Goal: Find specific page/section: Find specific page/section

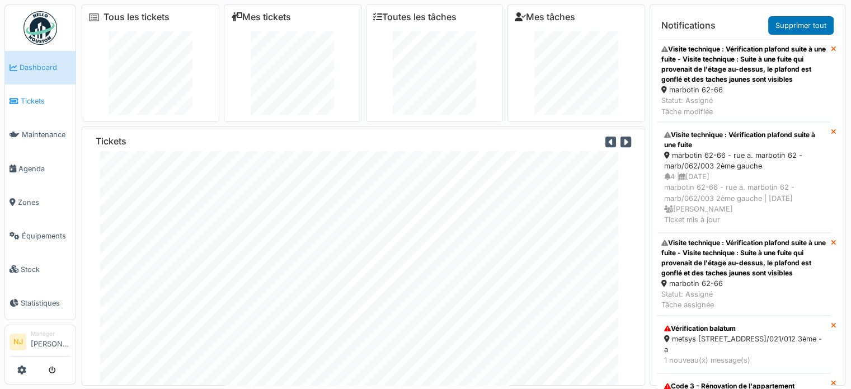
click at [34, 97] on span "Tickets" at bounding box center [46, 101] width 50 height 11
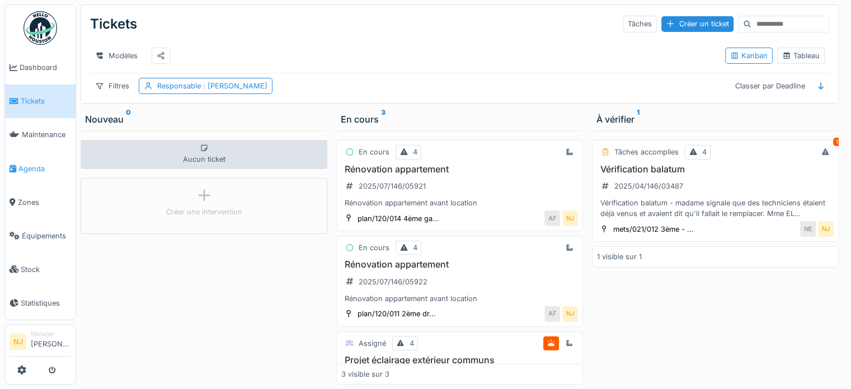
click at [31, 163] on span "Agenda" at bounding box center [44, 168] width 53 height 11
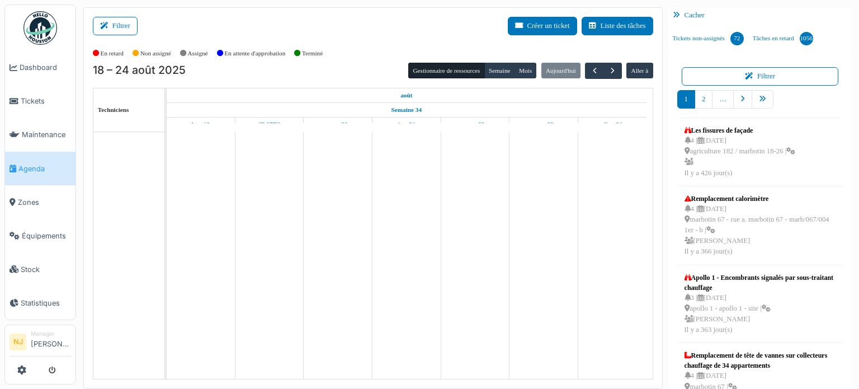
click at [116, 22] on button "Filtrer" at bounding box center [115, 26] width 45 height 18
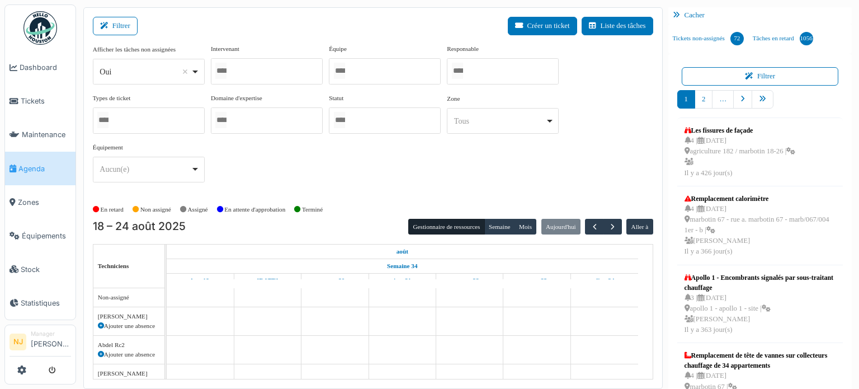
click at [257, 69] on div at bounding box center [267, 71] width 112 height 26
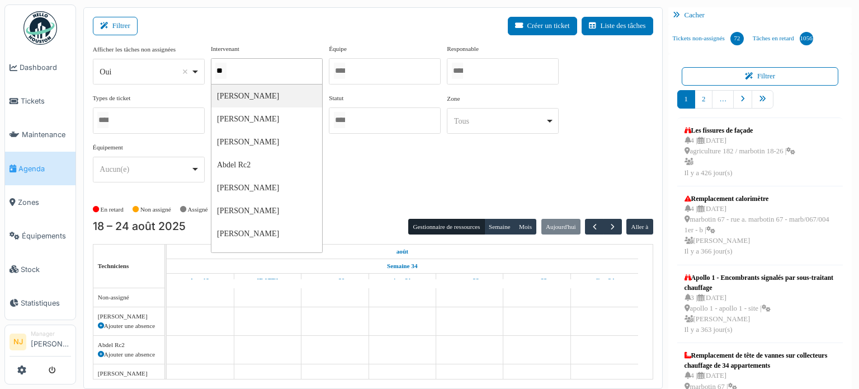
type input "***"
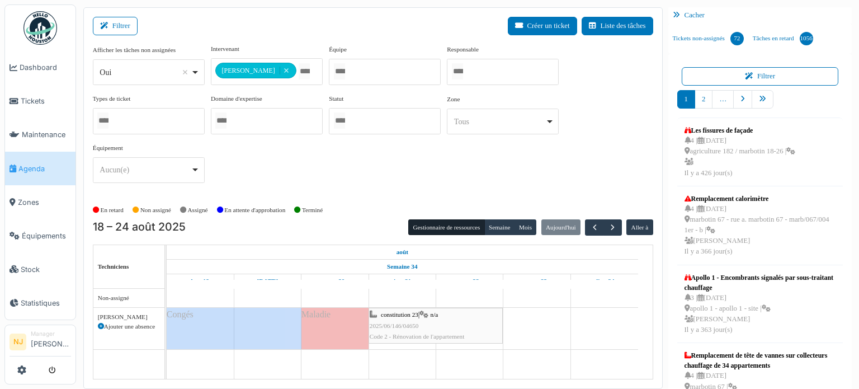
click at [311, 20] on div "Filtrer Créer un ticket Liste des tâches" at bounding box center [373, 30] width 561 height 27
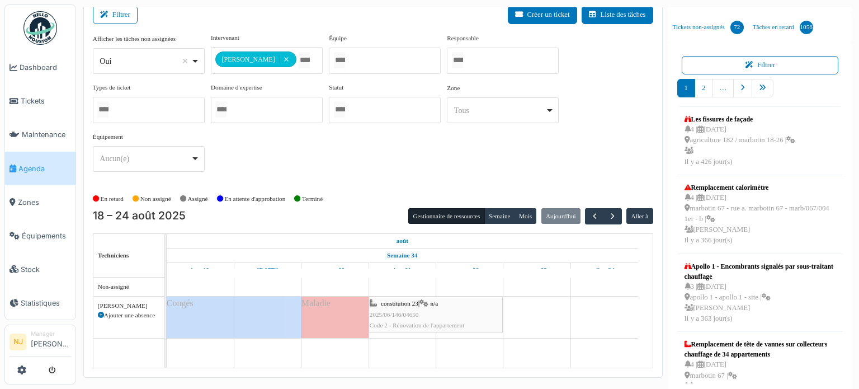
scroll to position [15, 0]
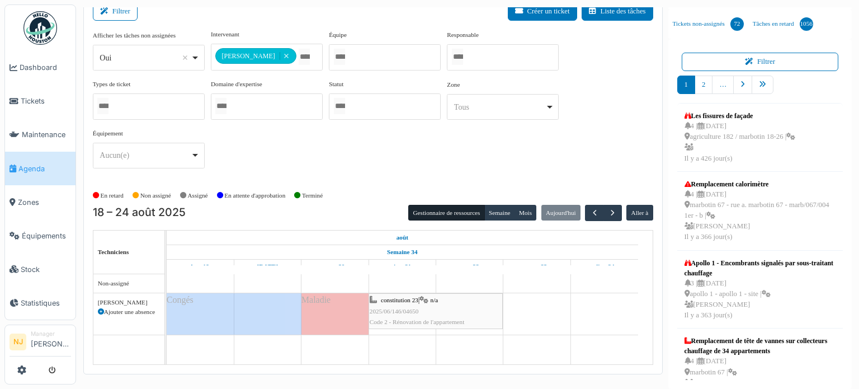
click at [397, 300] on span "constitution 23" at bounding box center [399, 300] width 37 height 7
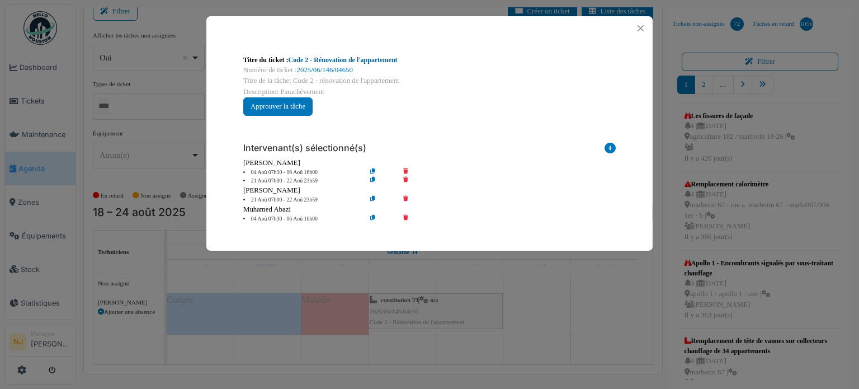
click at [344, 60] on link "Code 2 - Rénovation de l'appartement" at bounding box center [343, 60] width 109 height 8
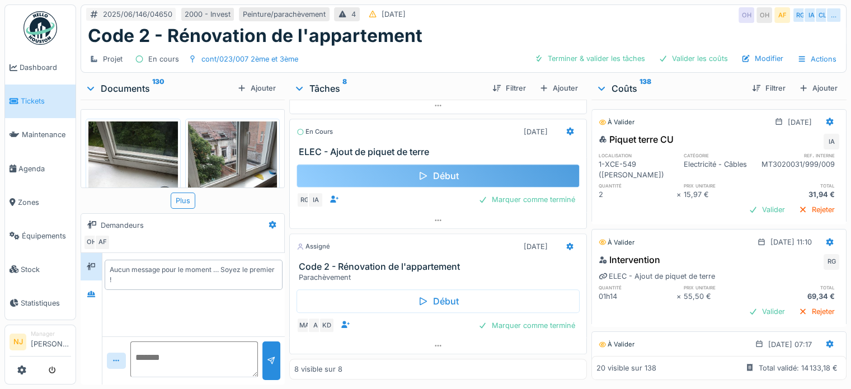
scroll to position [8, 0]
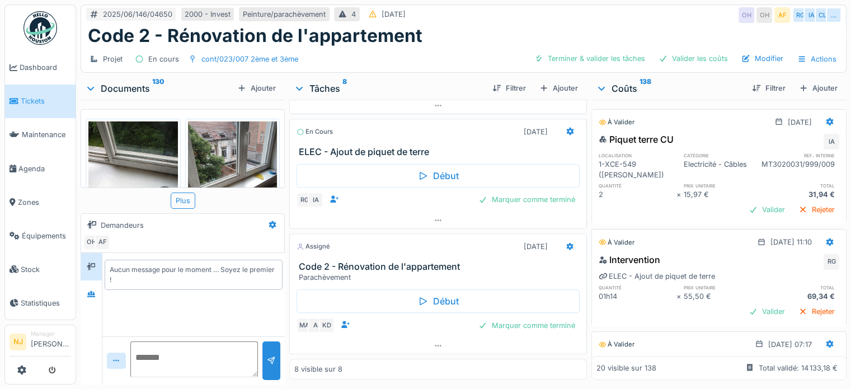
click at [380, 261] on h3 "Code 2 - Rénovation de l'appartement" at bounding box center [440, 266] width 283 height 11
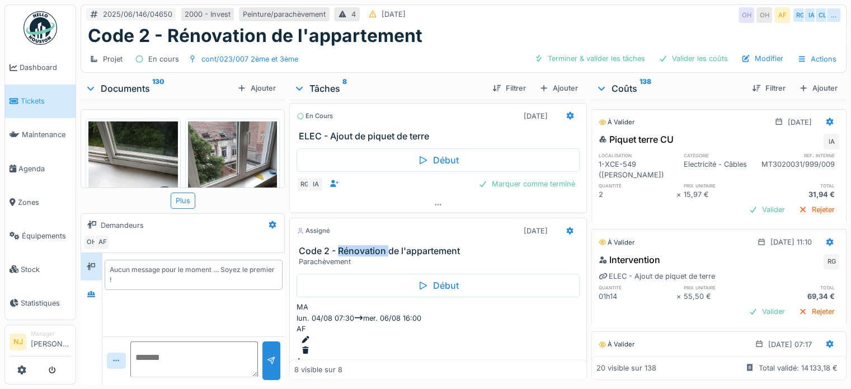
click at [380, 256] on h3 "Code 2 - Rénovation de l'appartement" at bounding box center [440, 251] width 283 height 11
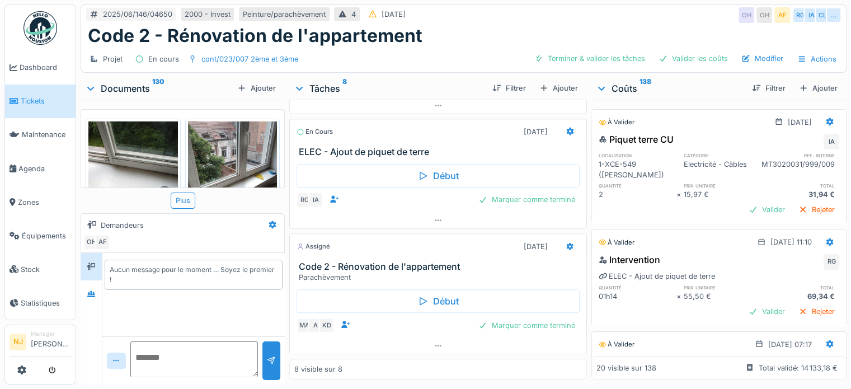
click at [399, 283] on div "Début MA A KD Marquer comme terminé" at bounding box center [438, 310] width 298 height 55
click at [331, 261] on h3 "Code 2 - Rénovation de l'appartement" at bounding box center [440, 266] width 283 height 11
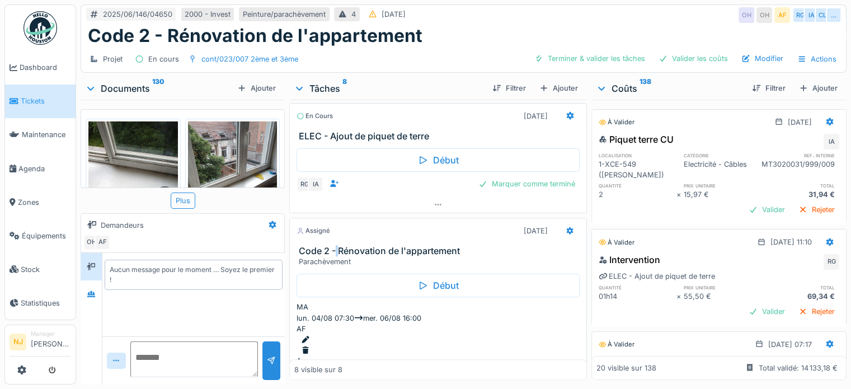
click at [331, 256] on h3 "Code 2 - Rénovation de l'appartement" at bounding box center [440, 251] width 283 height 11
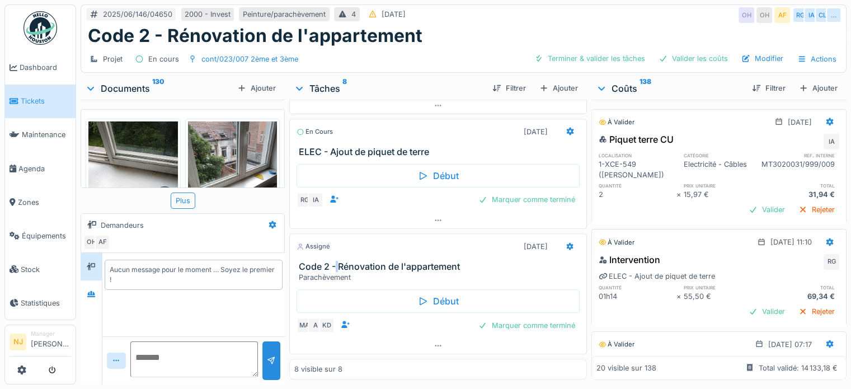
click at [332, 261] on h3 "Code 2 - Rénovation de l'appartement" at bounding box center [440, 266] width 283 height 11
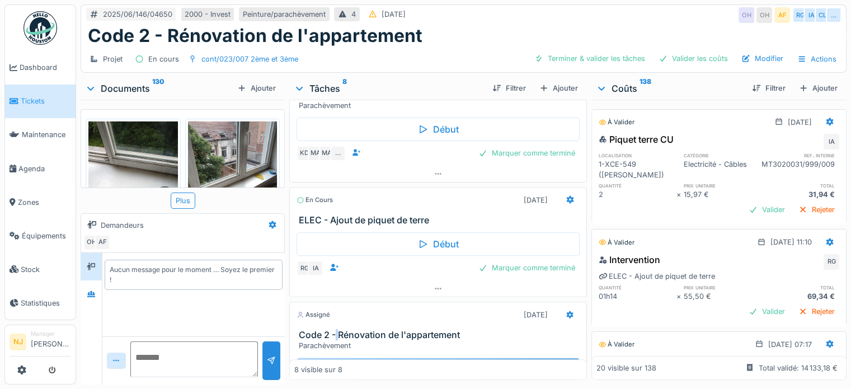
scroll to position [797, 0]
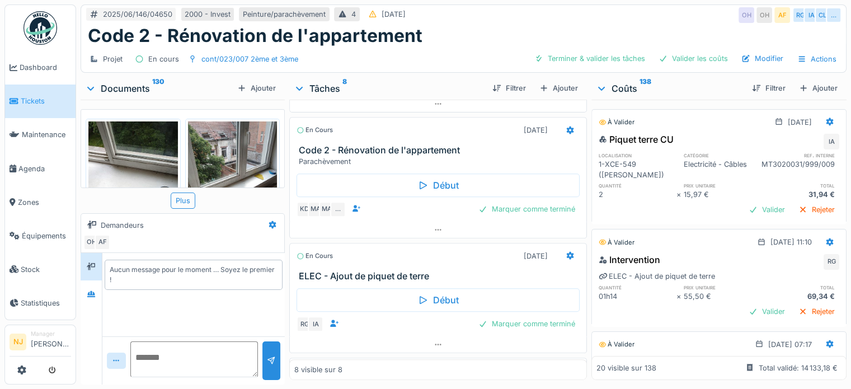
click at [376, 156] on h3 "Code 2 - Rénovation de l'appartement" at bounding box center [440, 150] width 283 height 11
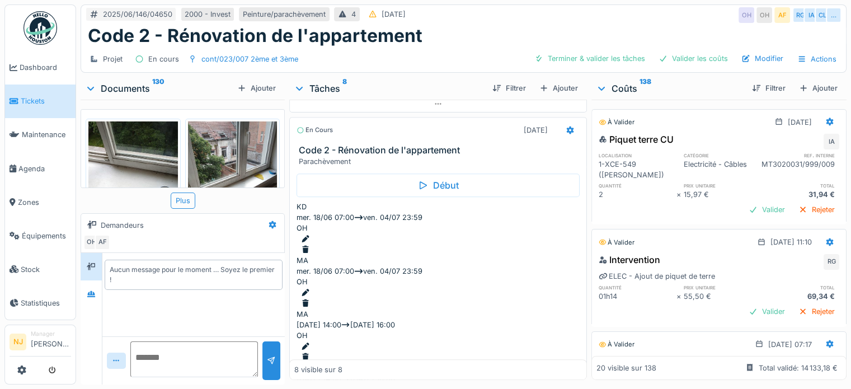
scroll to position [832, 0]
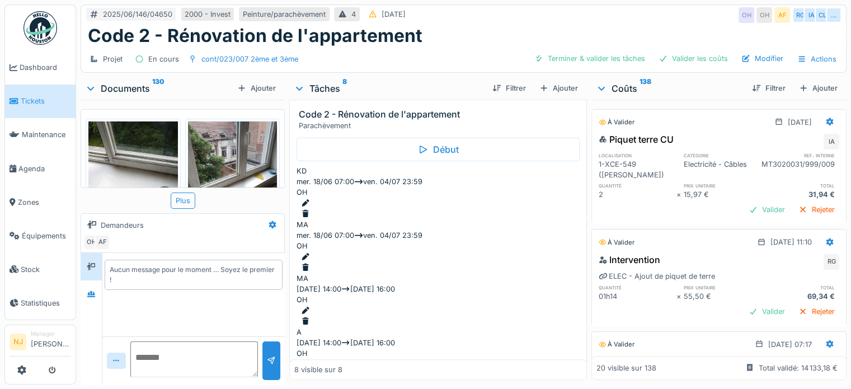
click at [360, 131] on div "Parachèvement" at bounding box center [440, 125] width 283 height 11
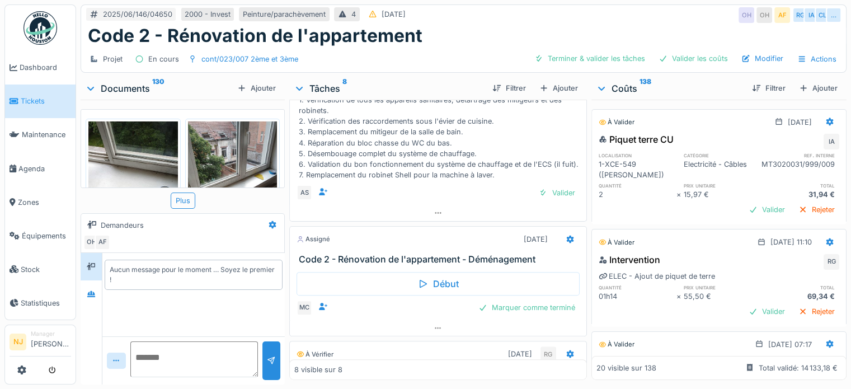
scroll to position [448, 0]
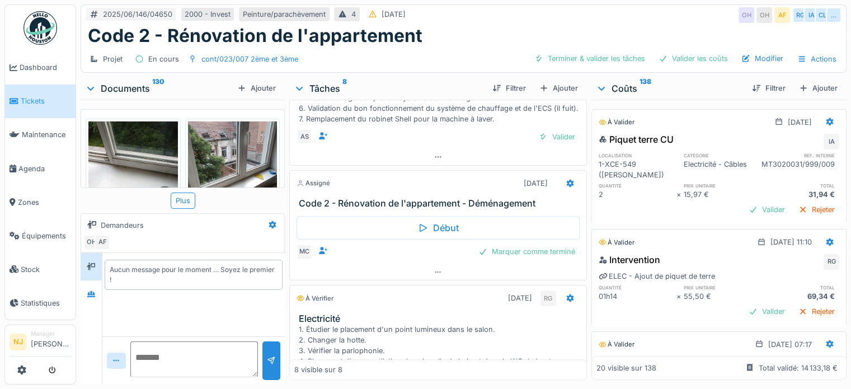
click at [406, 209] on h3 "Code 2 - Rénovation de l'appartement - Déménagement" at bounding box center [440, 203] width 283 height 11
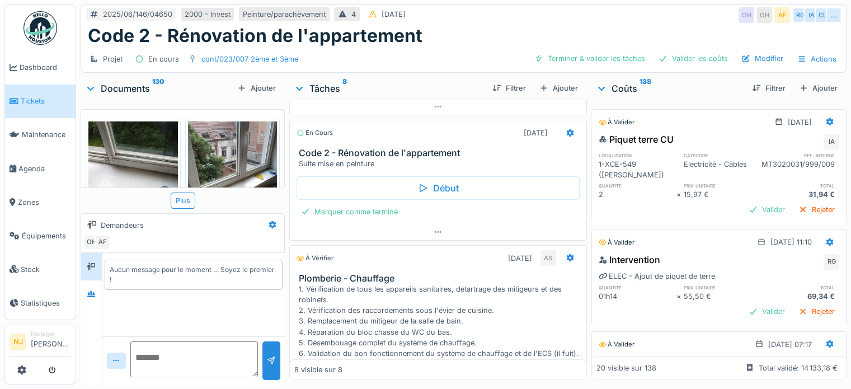
scroll to position [202, 0]
click at [391, 264] on div "À vérifier 17/06/2025 AS" at bounding box center [438, 259] width 283 height 16
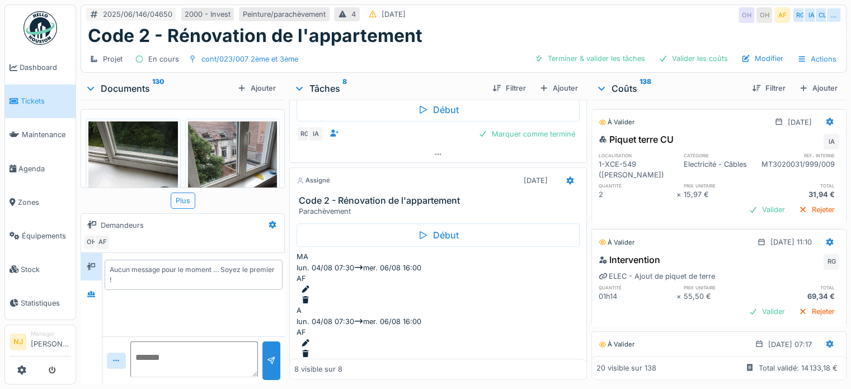
scroll to position [1043, 0]
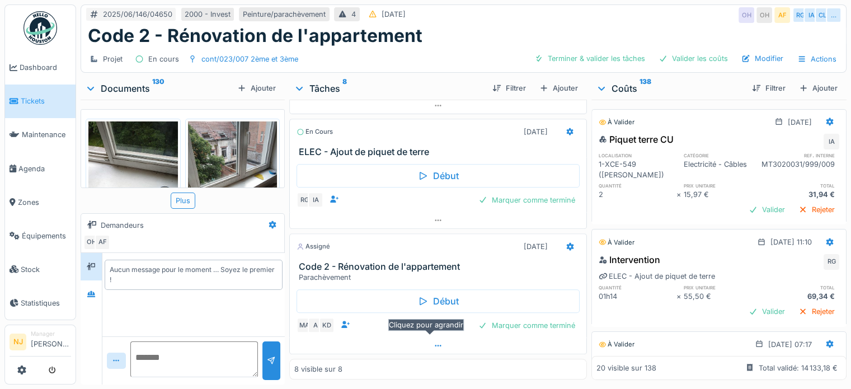
scroll to position [959, 0]
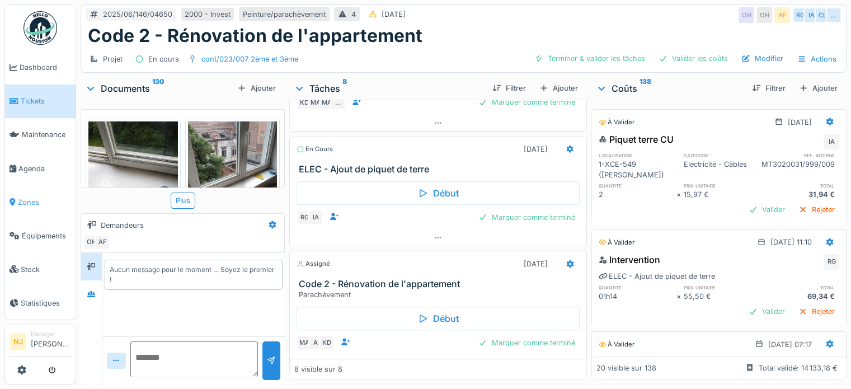
drag, startPoint x: 402, startPoint y: 289, endPoint x: 69, endPoint y: 186, distance: 348.6
click at [29, 163] on span "Agenda" at bounding box center [44, 168] width 53 height 11
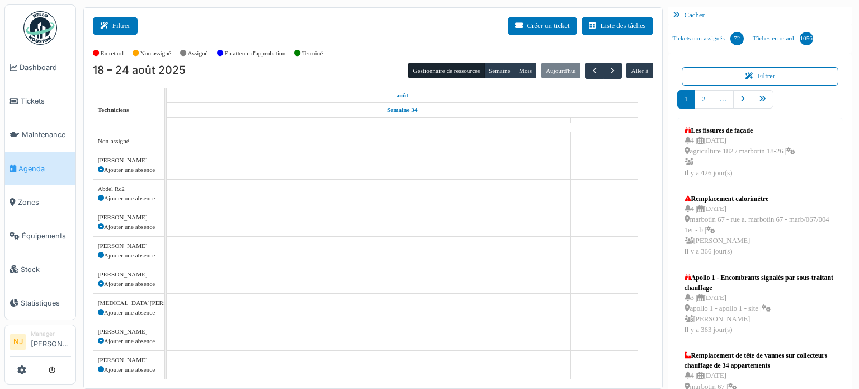
click at [112, 24] on icon at bounding box center [106, 25] width 12 height 7
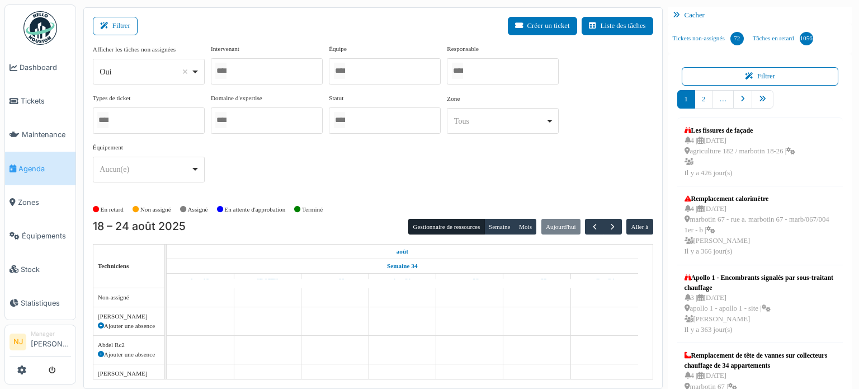
click at [246, 64] on div at bounding box center [267, 71] width 112 height 26
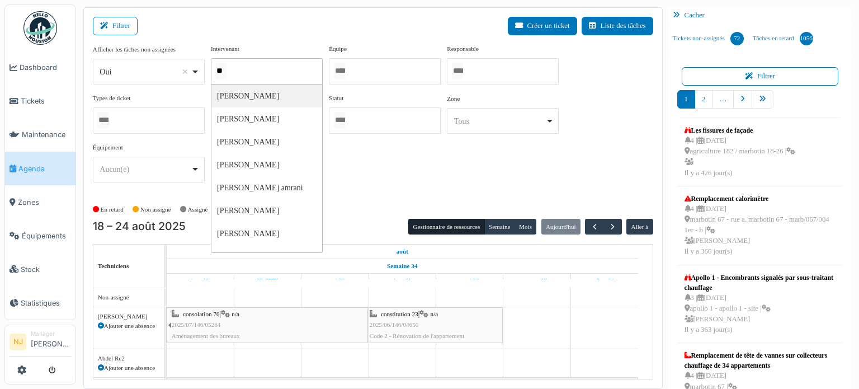
type input "***"
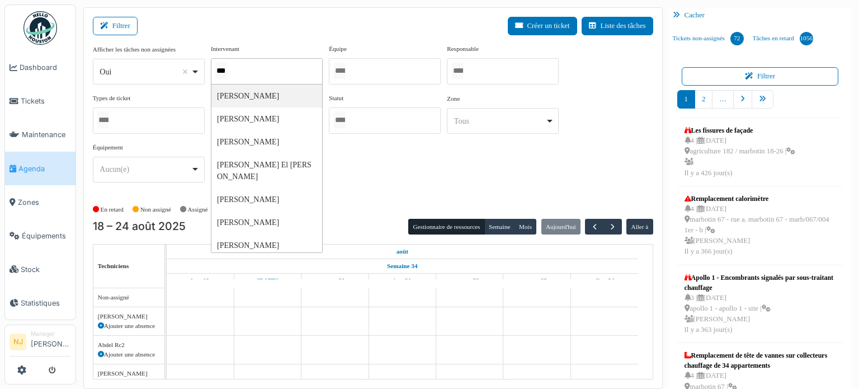
type input "****"
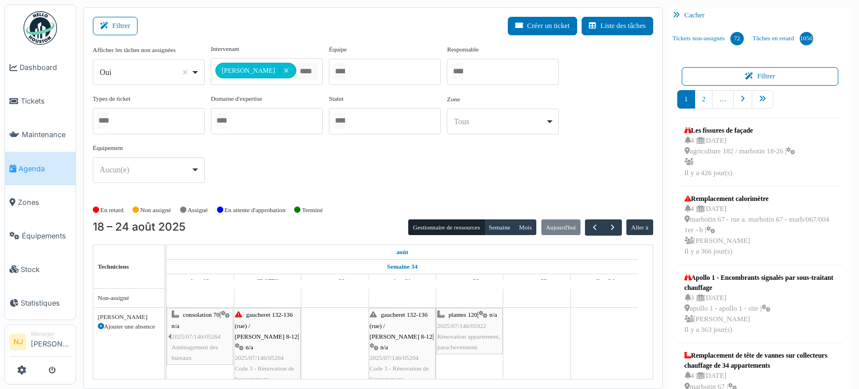
click at [217, 15] on div "**********" at bounding box center [373, 198] width 580 height 382
click at [299, 33] on div "Filtrer Créer un ticket Liste des tâches" at bounding box center [373, 30] width 561 height 27
click at [608, 224] on span "button" at bounding box center [613, 228] width 10 height 10
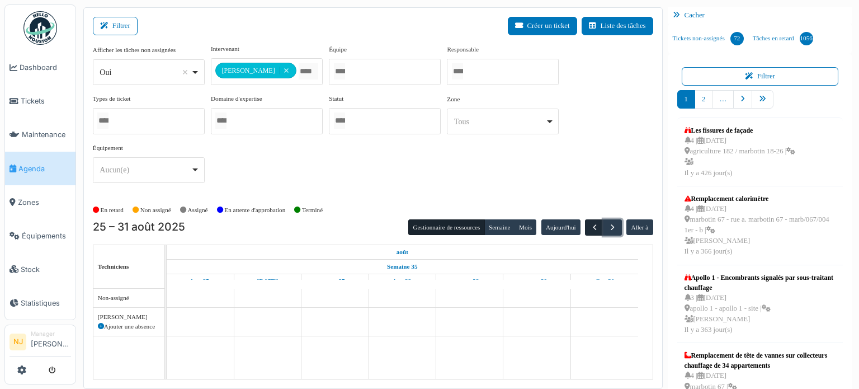
scroll to position [0, 0]
click at [590, 227] on span "button" at bounding box center [595, 228] width 10 height 10
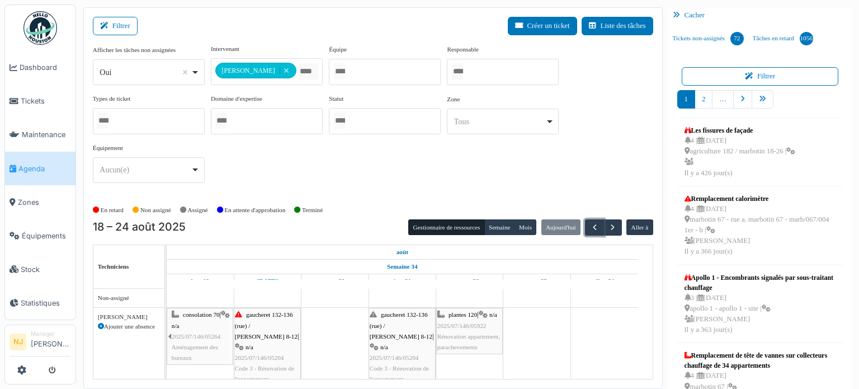
scroll to position [1, 0]
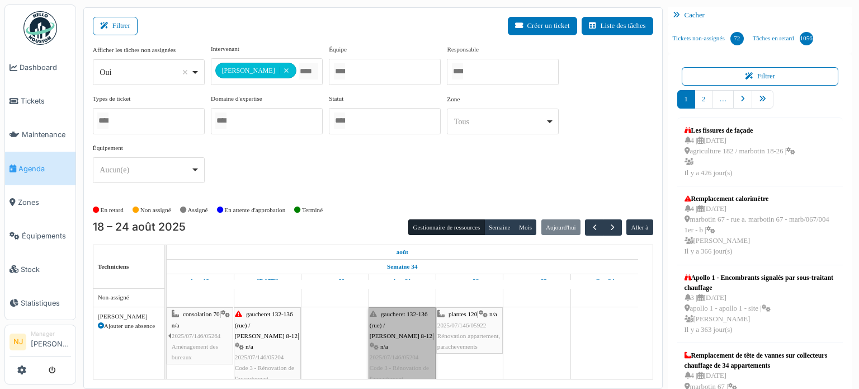
drag, startPoint x: 398, startPoint y: 322, endPoint x: 395, endPoint y: 327, distance: 5.8
click at [395, 327] on link "gaucheret 132-136 (rue) / [PERSON_NAME] 8-12 | n/a 2025/07/146/05204 Code 3 - R…" at bounding box center [402, 346] width 67 height 78
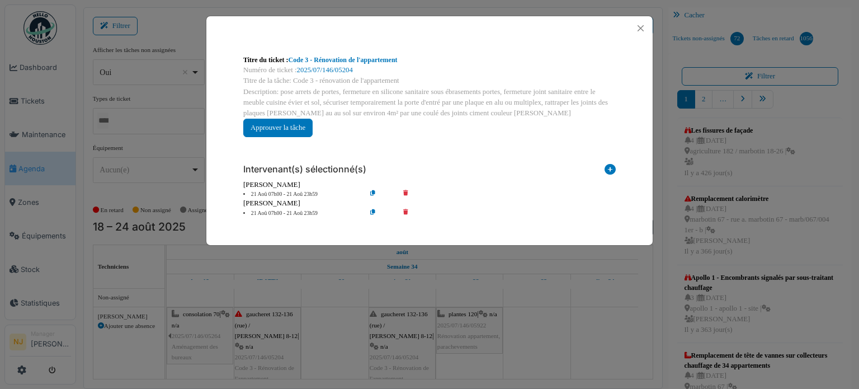
click at [373, 212] on icon at bounding box center [382, 213] width 32 height 8
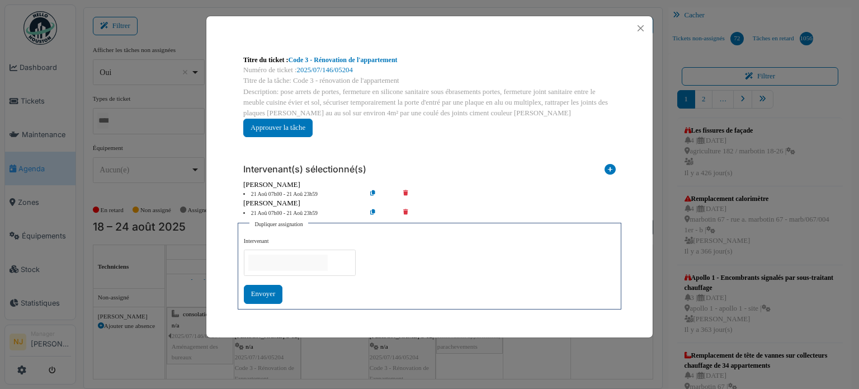
click at [268, 259] on input "null" at bounding box center [287, 263] width 79 height 16
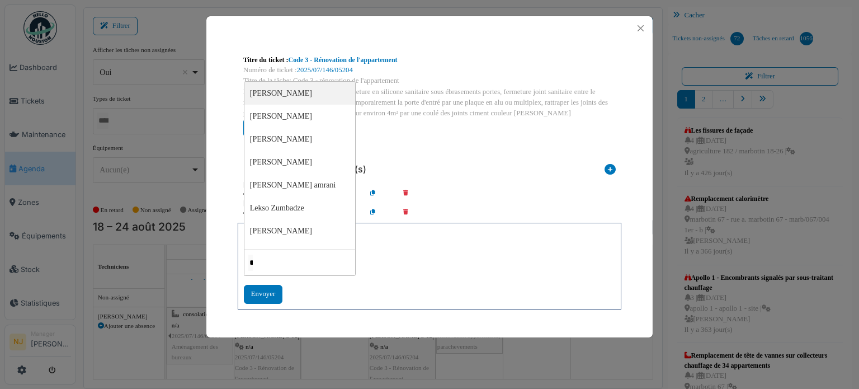
type input "**"
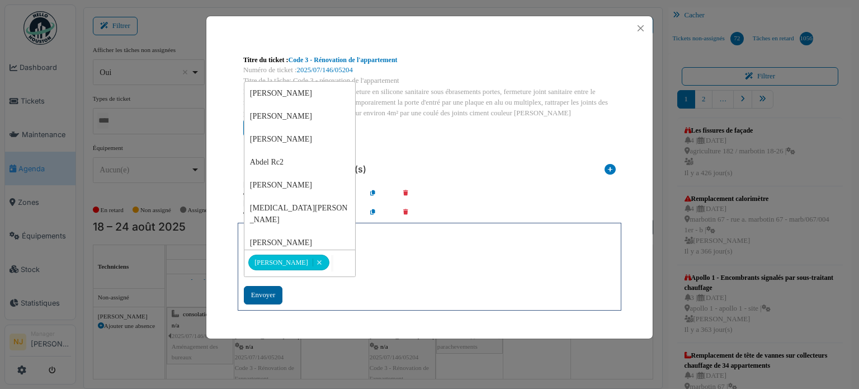
click at [258, 291] on div "Envoyer" at bounding box center [263, 295] width 39 height 18
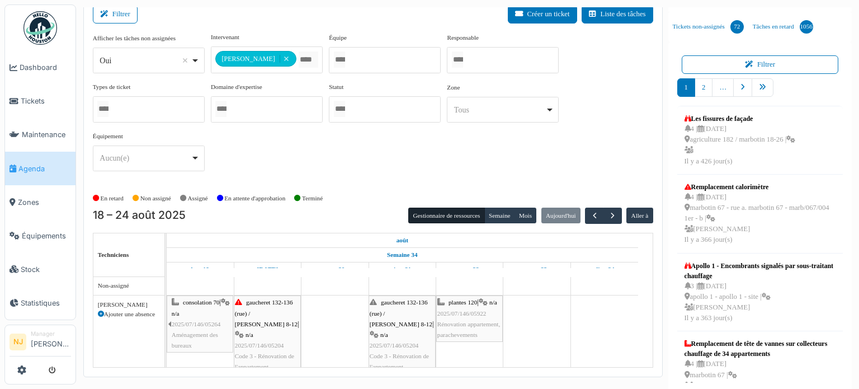
scroll to position [15, 0]
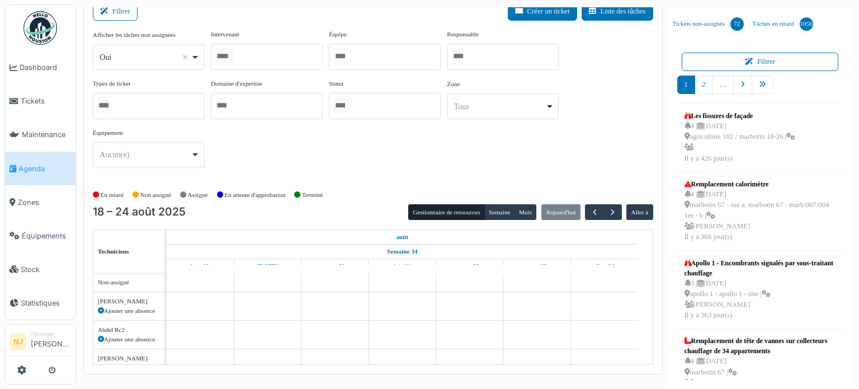
click at [253, 54] on div at bounding box center [267, 57] width 112 height 26
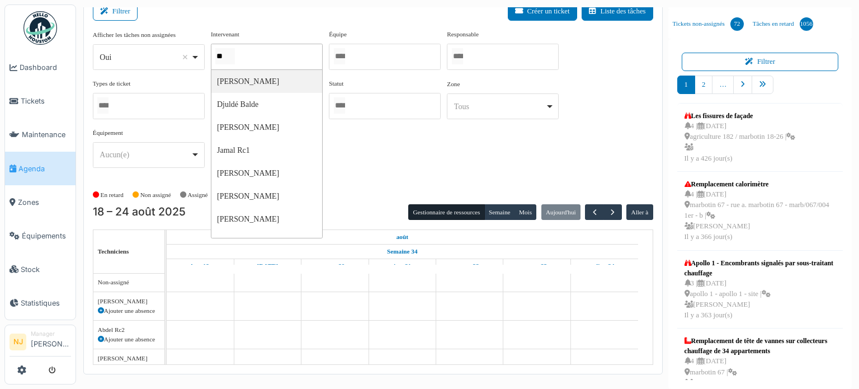
type input "***"
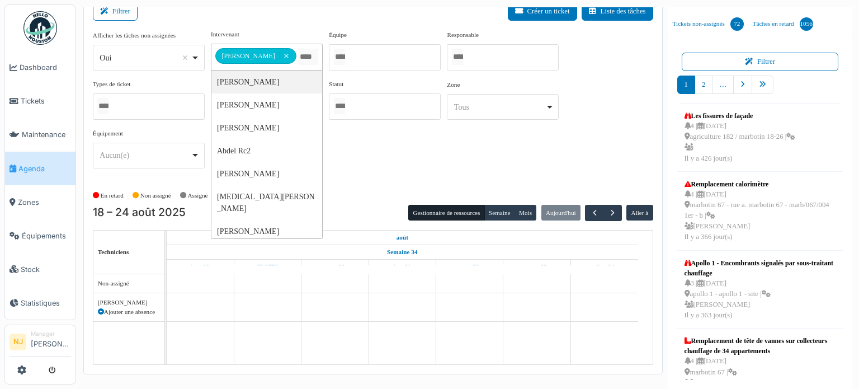
scroll to position [0, 0]
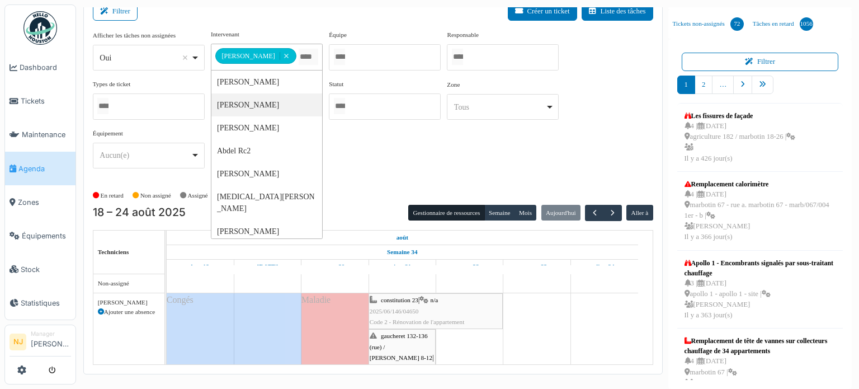
click at [368, 13] on div "Filtrer Créer un ticket Liste des tâches" at bounding box center [373, 15] width 561 height 27
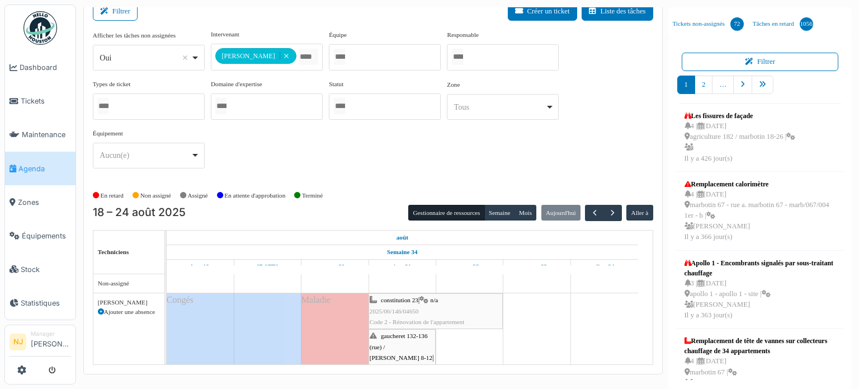
click at [415, 308] on span "2025/06/146/04650" at bounding box center [394, 311] width 49 height 7
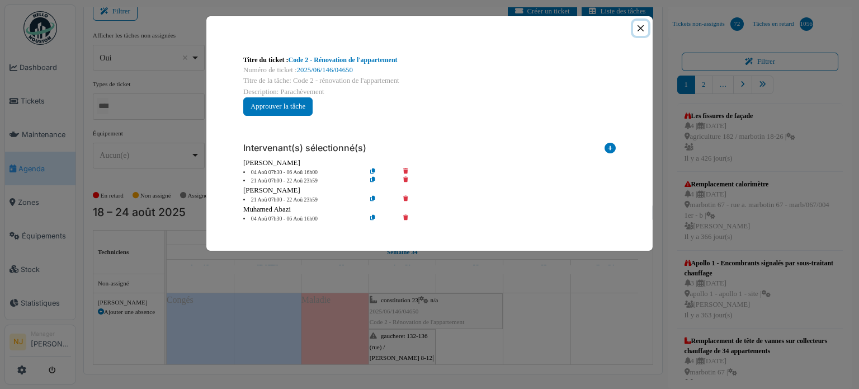
click at [642, 28] on button "Close" at bounding box center [640, 28] width 15 height 15
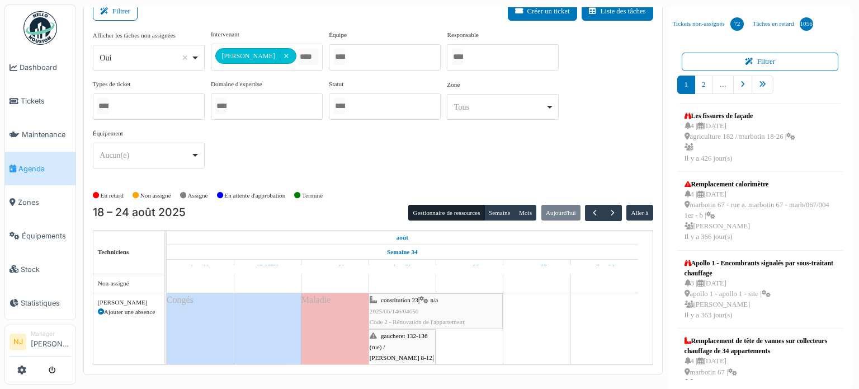
click at [405, 304] on div "constitution 23 | n/a 2025/06/146/04650 Code 2 - Rénovation de l'appartement" at bounding box center [436, 311] width 132 height 32
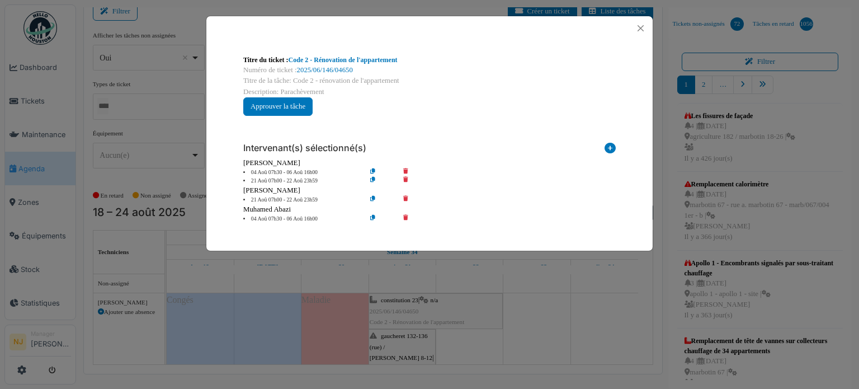
click at [405, 197] on icon at bounding box center [414, 200] width 32 height 8
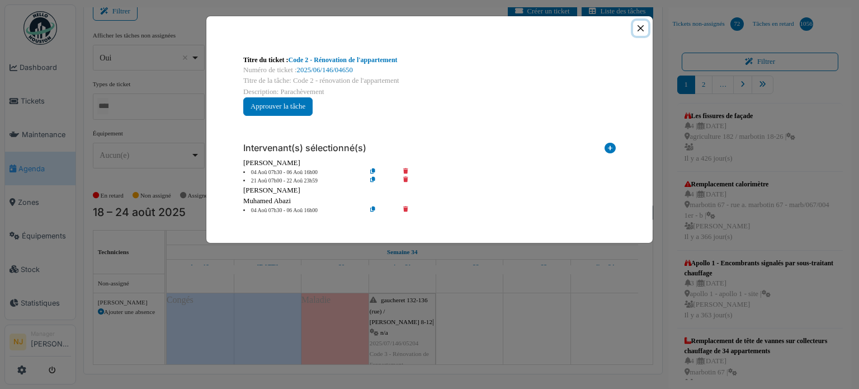
click at [640, 26] on button "Close" at bounding box center [640, 28] width 15 height 15
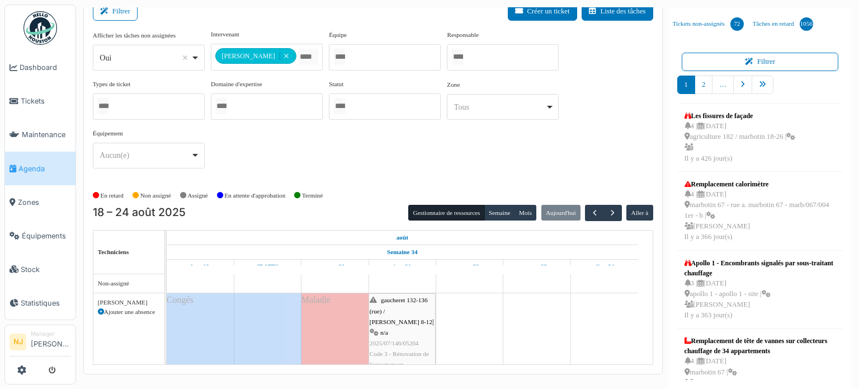
click at [468, 327] on td at bounding box center [469, 320] width 67 height 93
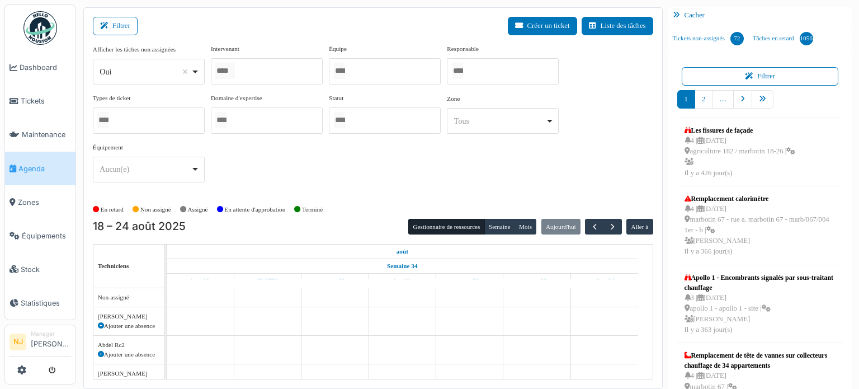
click at [282, 70] on div at bounding box center [267, 71] width 112 height 26
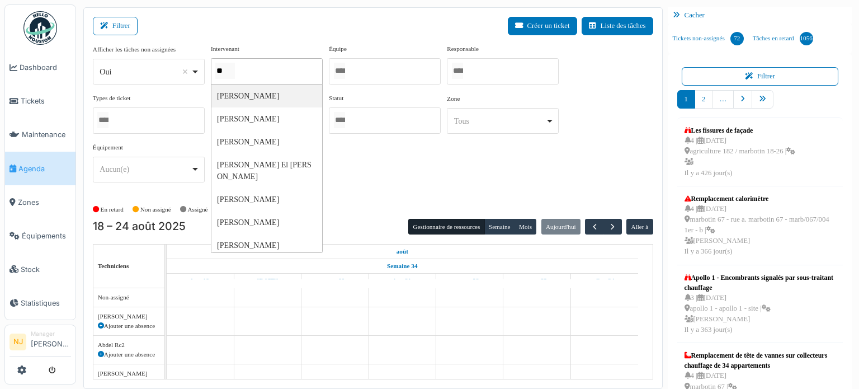
type input "***"
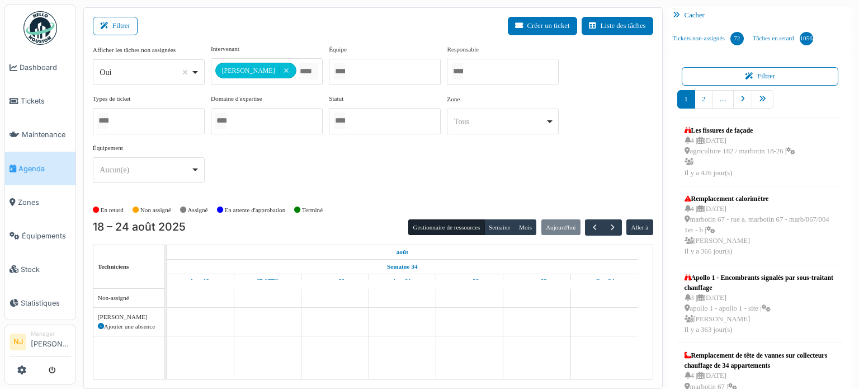
click at [280, 30] on div "Filtrer Créer un ticket Liste des tâches" at bounding box center [373, 30] width 561 height 27
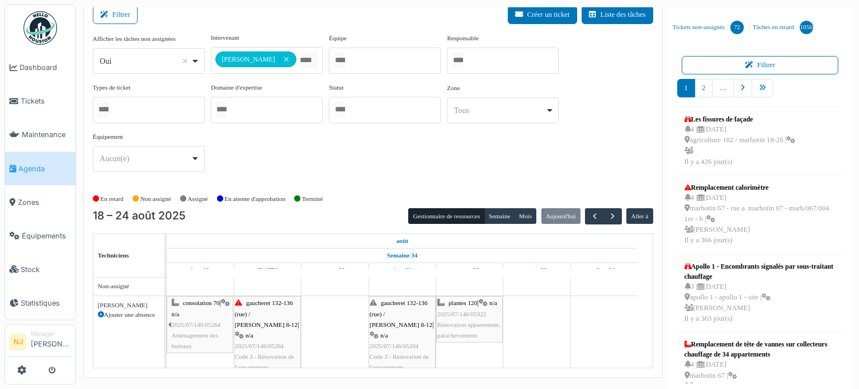
scroll to position [15, 0]
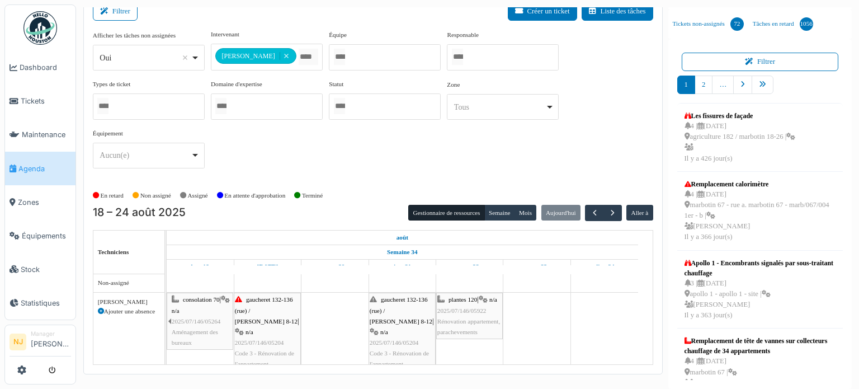
drag, startPoint x: 326, startPoint y: 314, endPoint x: 517, endPoint y: 335, distance: 191.9
click at [517, 335] on td at bounding box center [537, 320] width 67 height 93
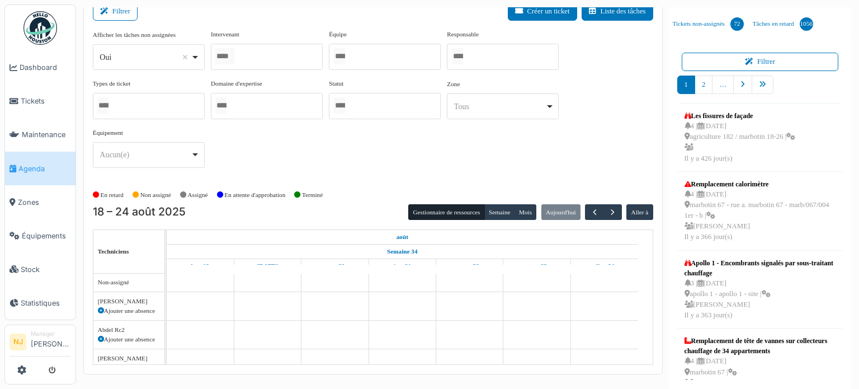
click at [233, 53] on input "Tous" at bounding box center [225, 56] width 20 height 16
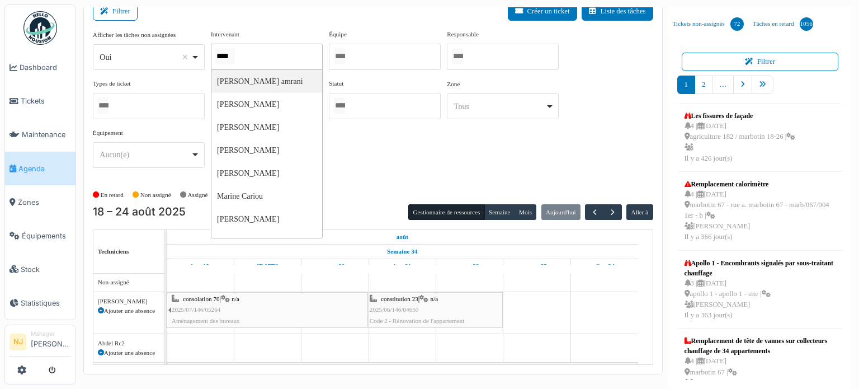
type input "*****"
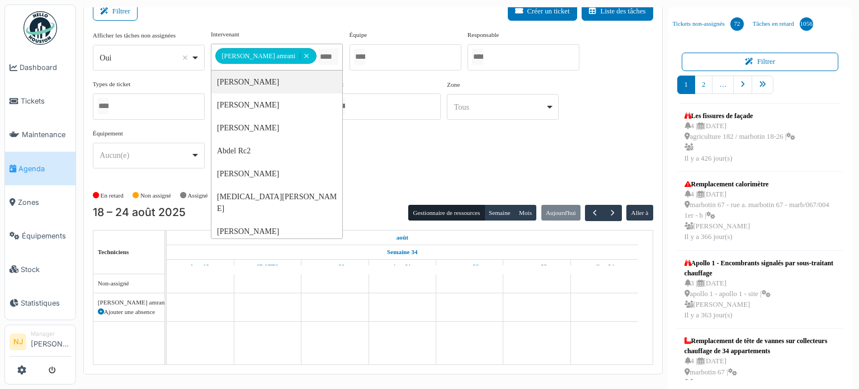
scroll to position [0, 0]
click at [298, 15] on div "Filtrer Créer un ticket Liste des tâches" at bounding box center [373, 15] width 561 height 27
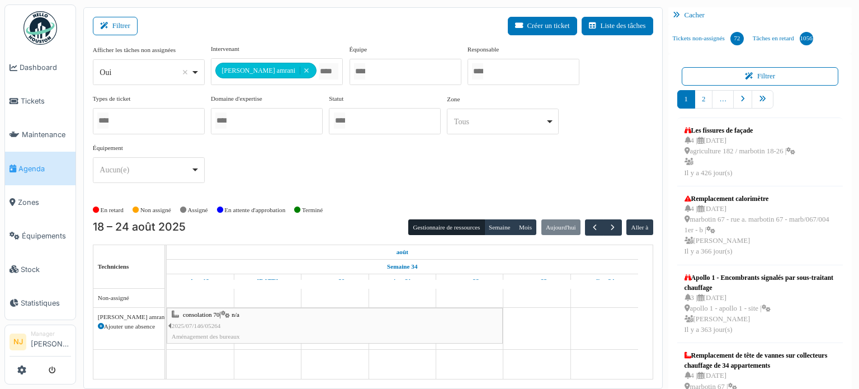
scroll to position [15, 0]
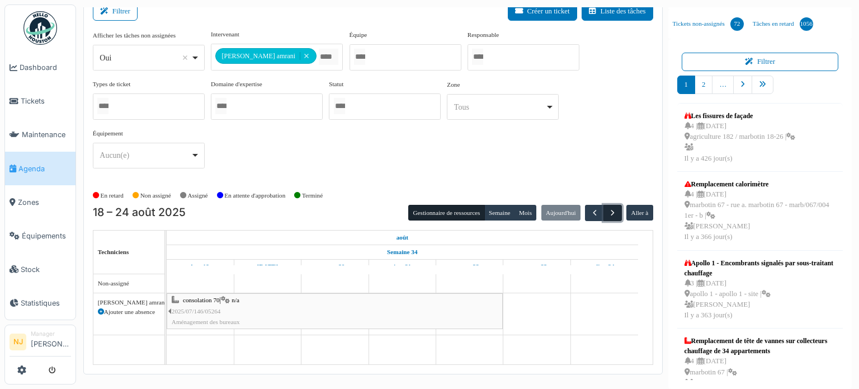
click at [608, 208] on span "button" at bounding box center [613, 213] width 10 height 10
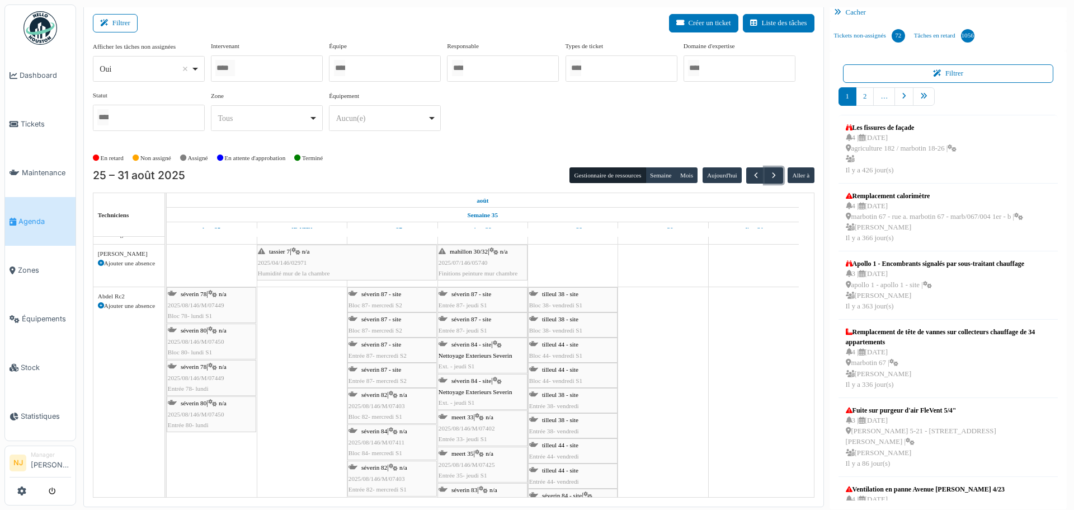
scroll to position [0, 0]
